Goal: Register for event/course

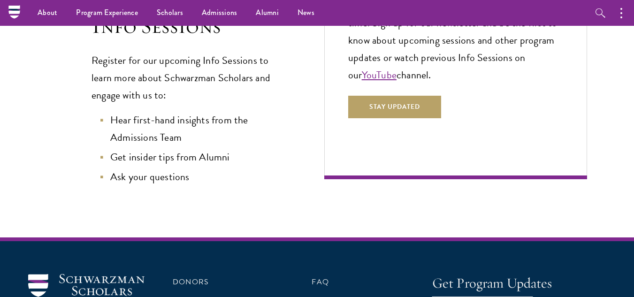
scroll to position [141, 0]
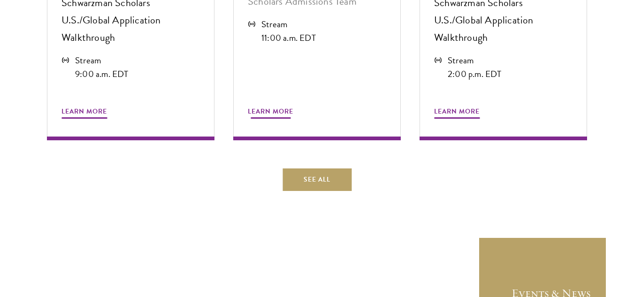
scroll to position [610, 0]
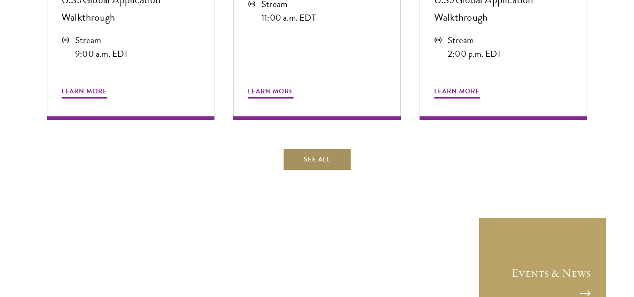
click at [319, 148] on link "See All" at bounding box center [316, 159] width 69 height 23
click at [315, 148] on link "See All" at bounding box center [316, 159] width 69 height 23
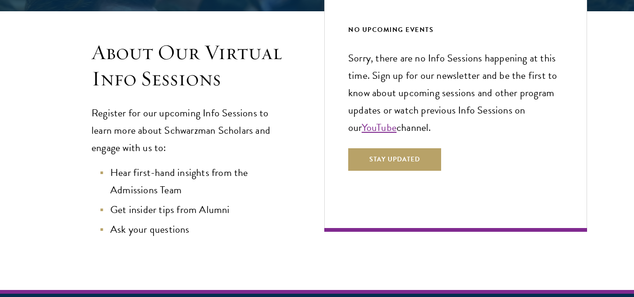
scroll to position [234, 0]
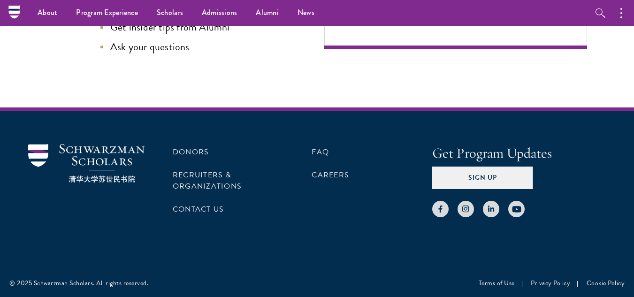
scroll to position [271, 0]
